Goal: Task Accomplishment & Management: Manage account settings

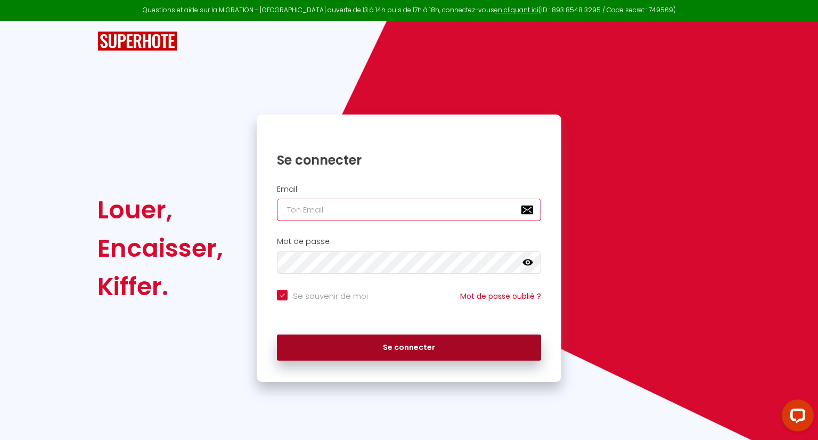
type input "[EMAIL_ADDRESS][DOMAIN_NAME]"
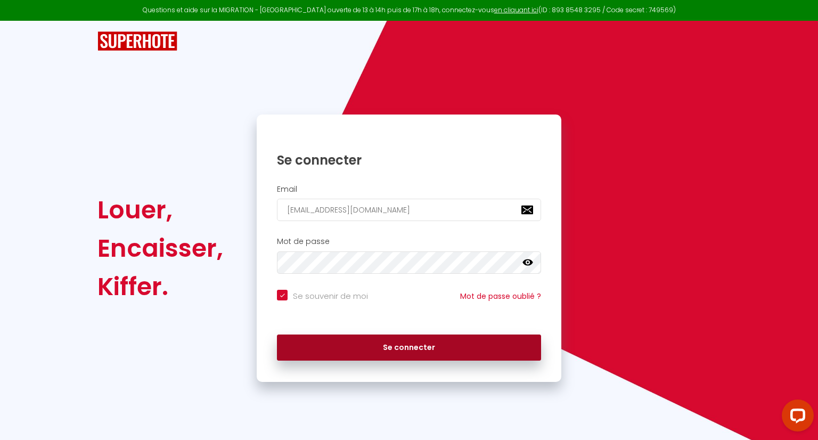
click at [367, 355] on button "Se connecter" at bounding box center [409, 347] width 264 height 27
checkbox input "true"
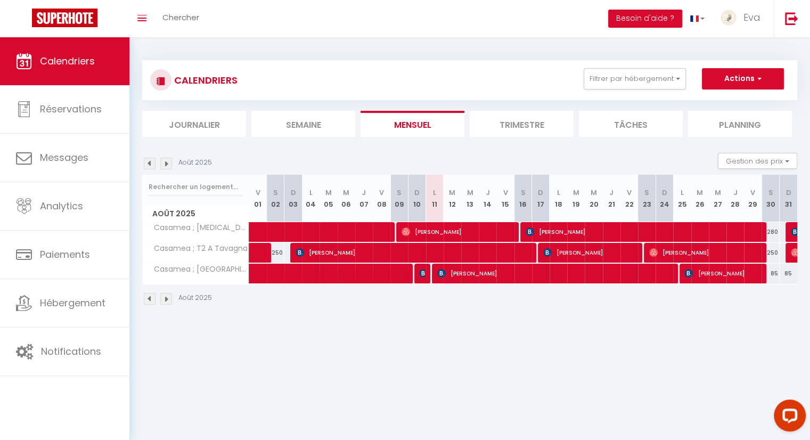
click at [166, 159] on img at bounding box center [166, 164] width 12 height 12
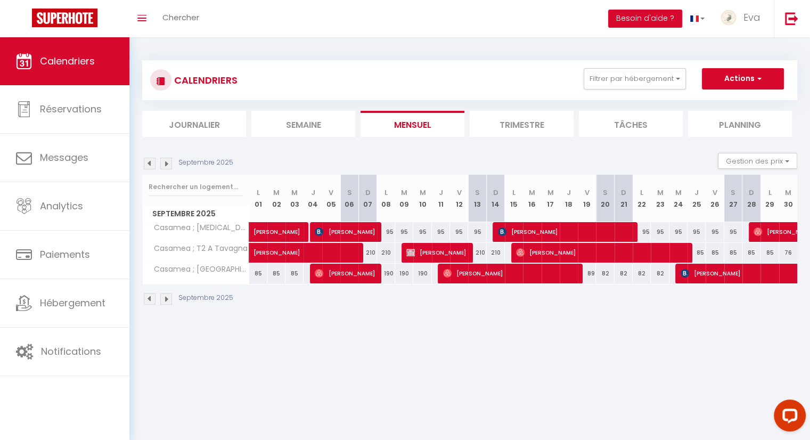
click at [166, 159] on img at bounding box center [166, 164] width 12 height 12
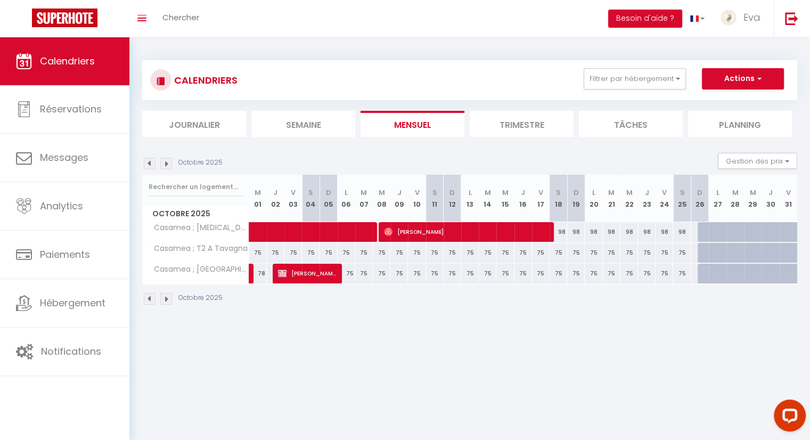
click at [166, 164] on img at bounding box center [166, 164] width 12 height 12
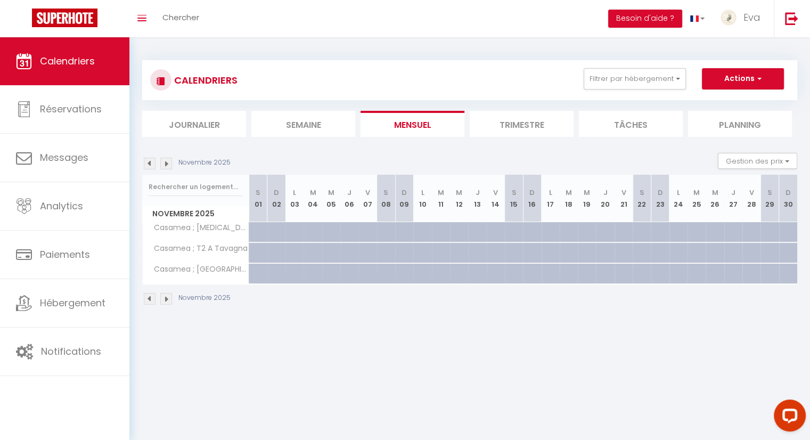
click at [166, 164] on img at bounding box center [166, 164] width 12 height 12
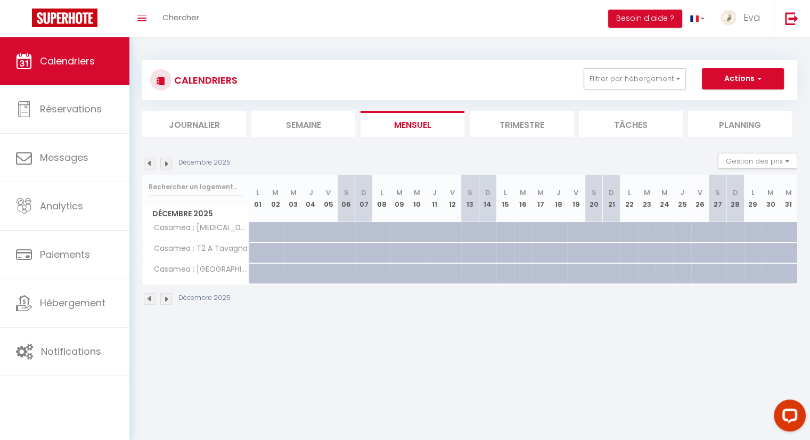
click at [166, 164] on img at bounding box center [166, 164] width 12 height 12
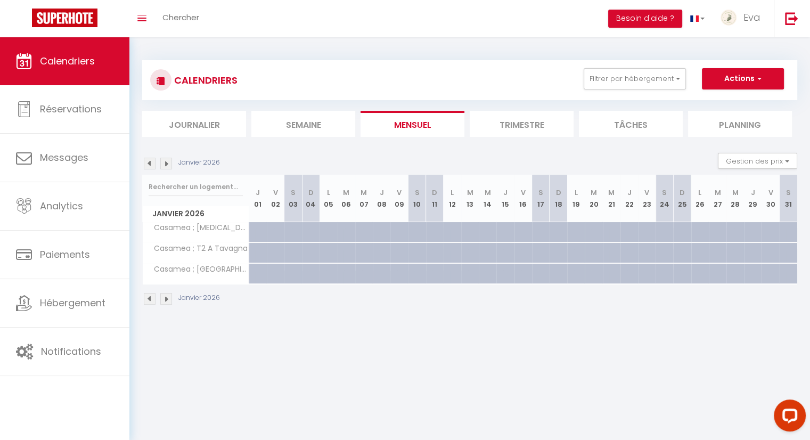
click at [166, 164] on img at bounding box center [166, 164] width 12 height 12
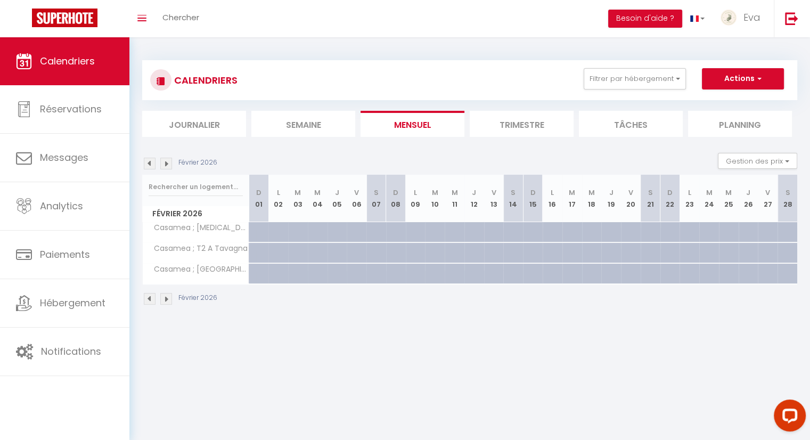
click at [170, 166] on img at bounding box center [166, 164] width 12 height 12
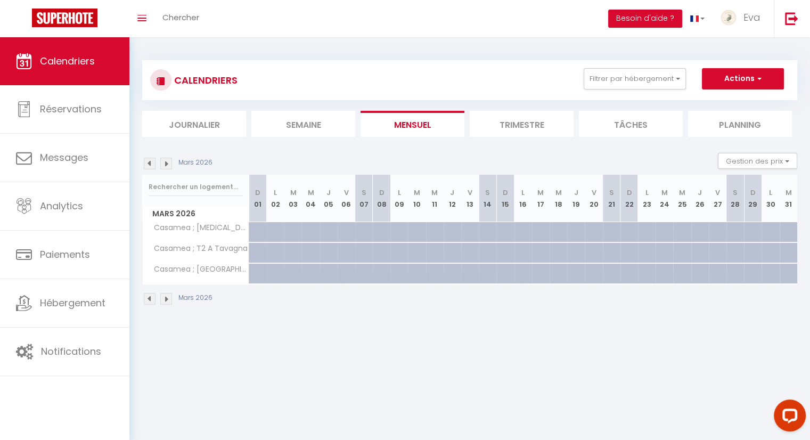
click at [170, 166] on img at bounding box center [166, 164] width 12 height 12
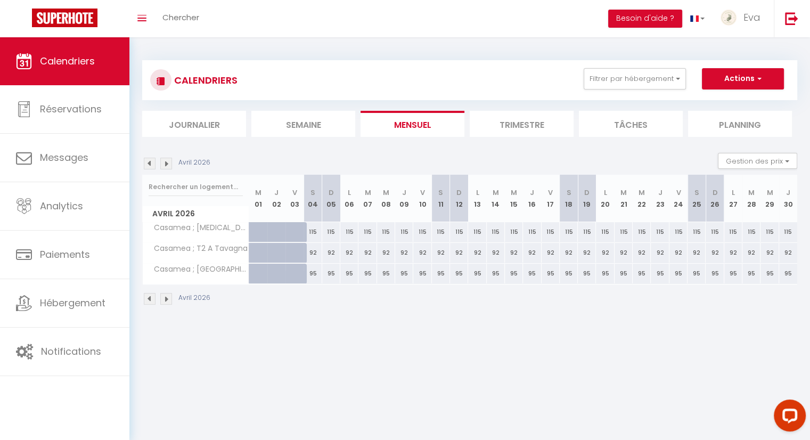
click at [170, 166] on img at bounding box center [166, 164] width 12 height 12
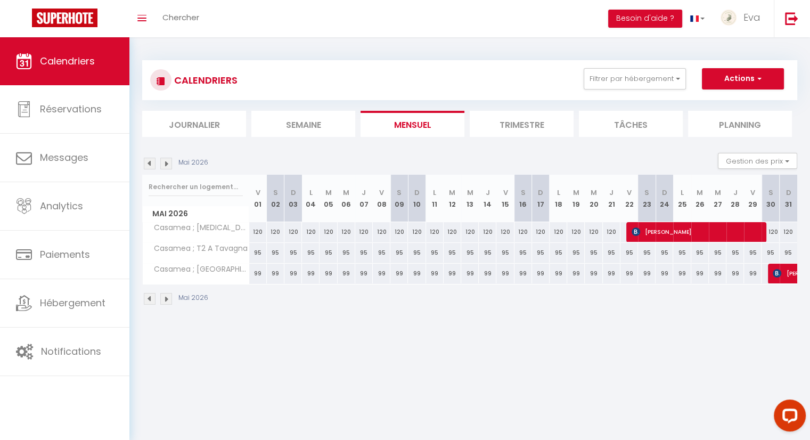
click at [170, 166] on img at bounding box center [166, 164] width 12 height 12
